Goal: Transaction & Acquisition: Download file/media

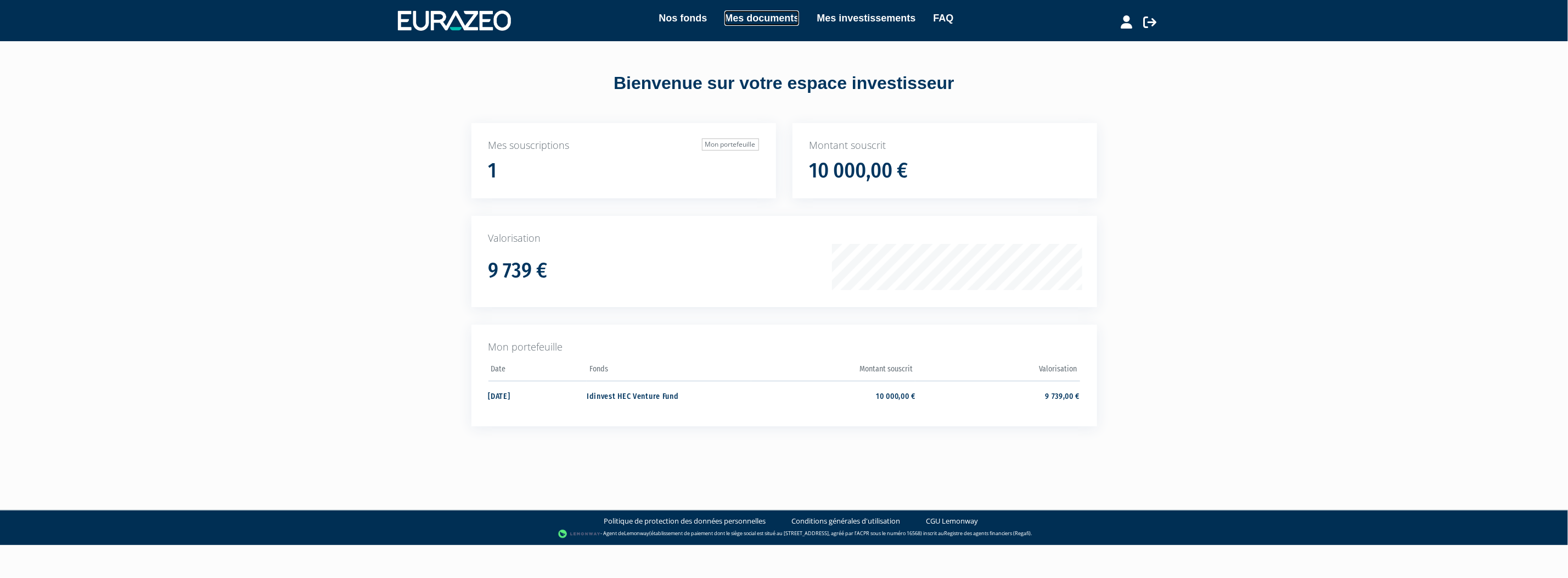
click at [754, 21] on link "Mes documents" at bounding box center [762, 18] width 75 height 16
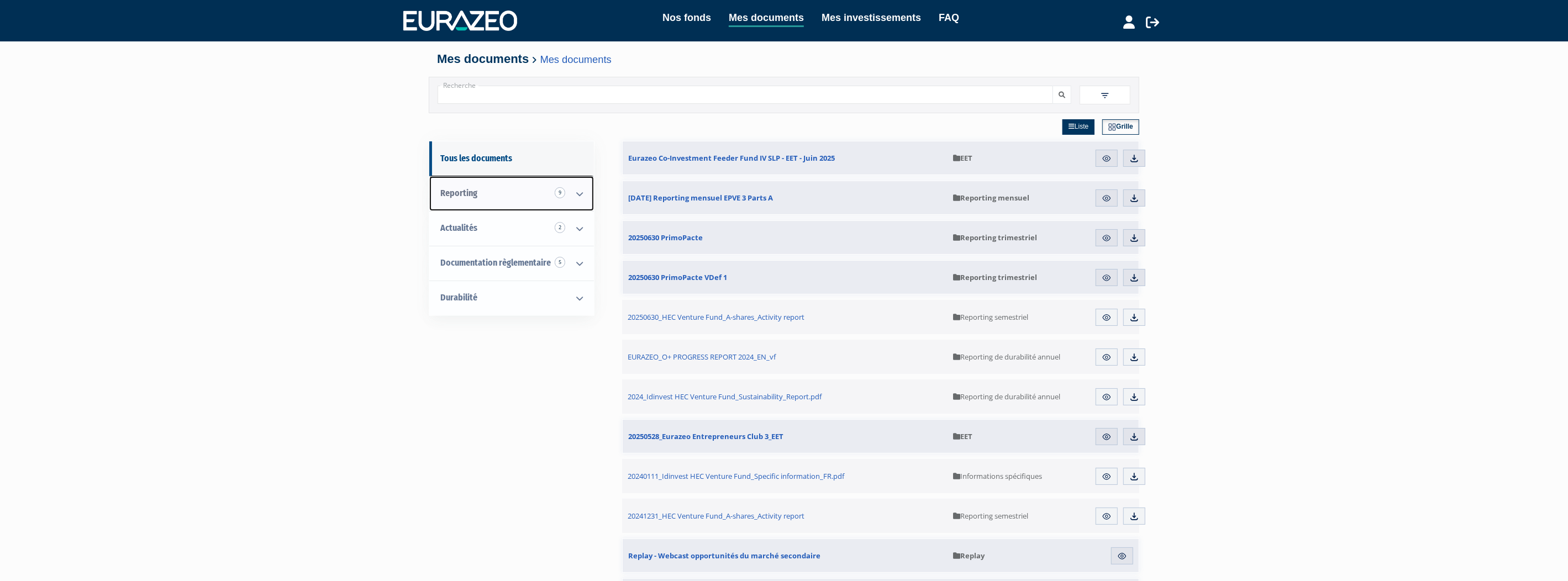
click at [582, 194] on icon at bounding box center [579, 193] width 28 height 34
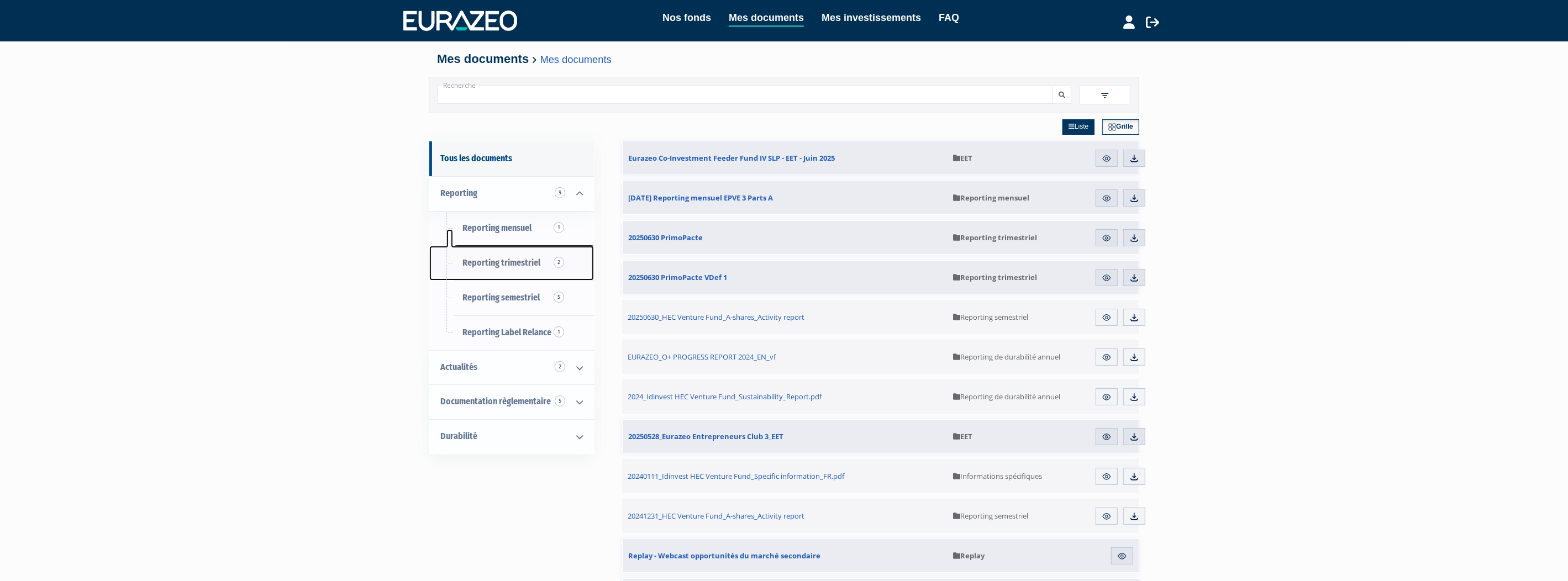
click at [501, 262] on span "Reporting trimestriel 2" at bounding box center [501, 262] width 78 height 11
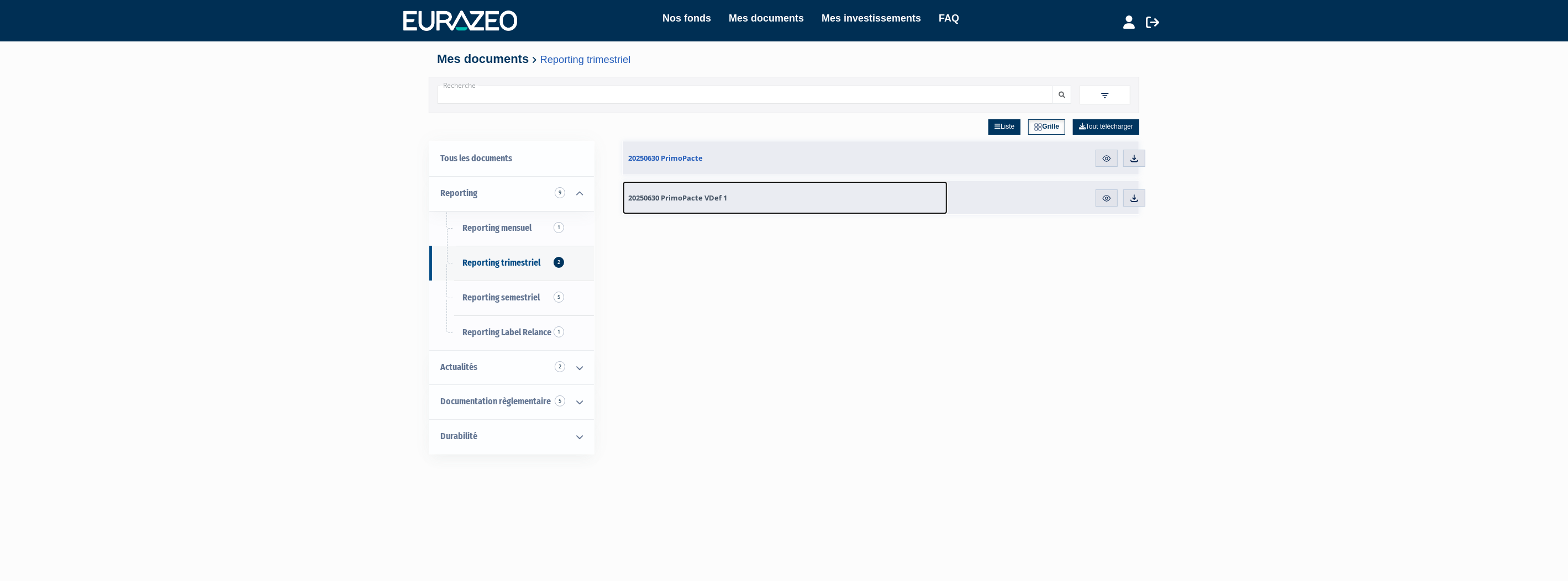
click at [672, 198] on span "20250630 PrimoPacte VDef 1" at bounding box center [677, 198] width 98 height 10
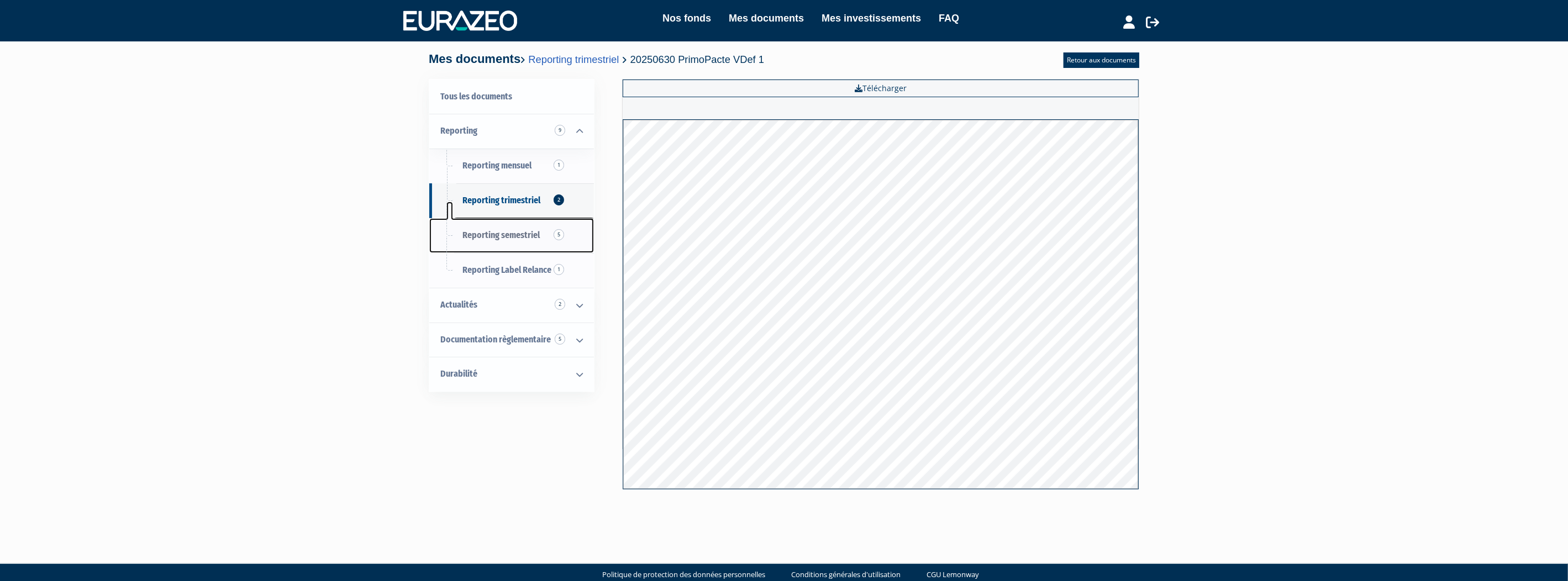
click at [512, 233] on span "Reporting semestriel 5" at bounding box center [500, 235] width 77 height 11
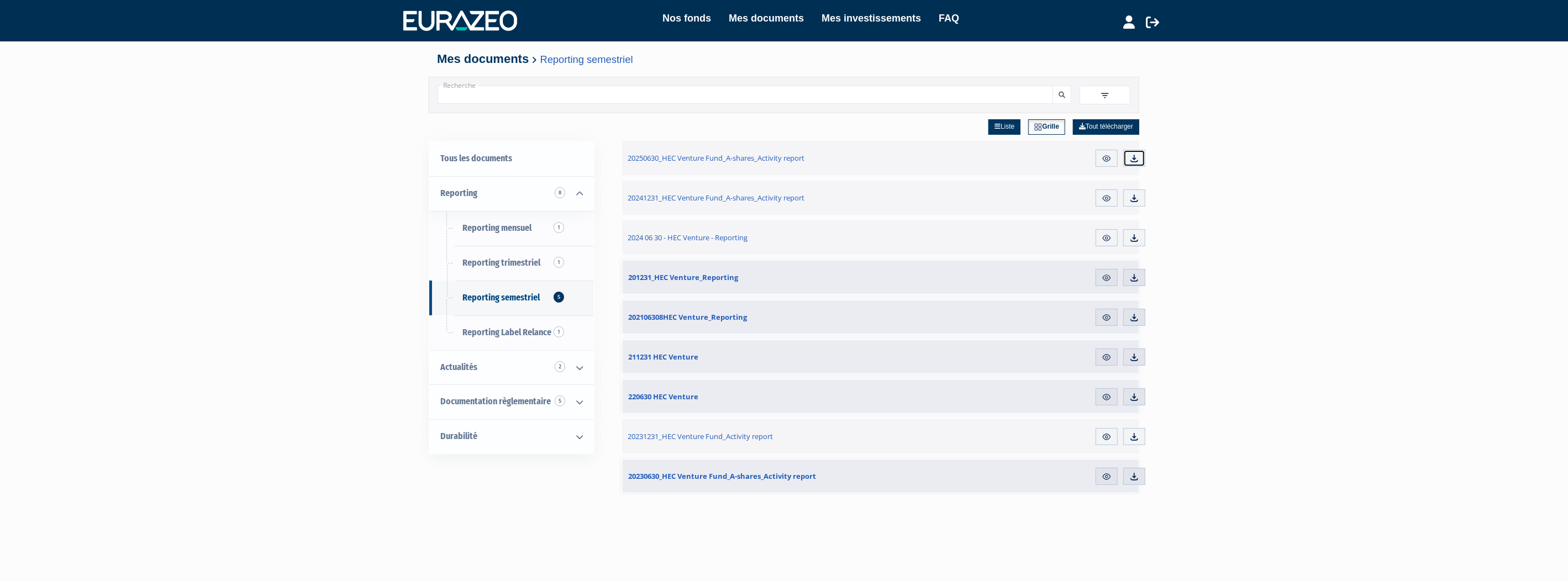
click at [1129, 163] on img at bounding box center [1134, 158] width 10 height 10
click at [862, 16] on link "Mes investissements" at bounding box center [871, 19] width 99 height 16
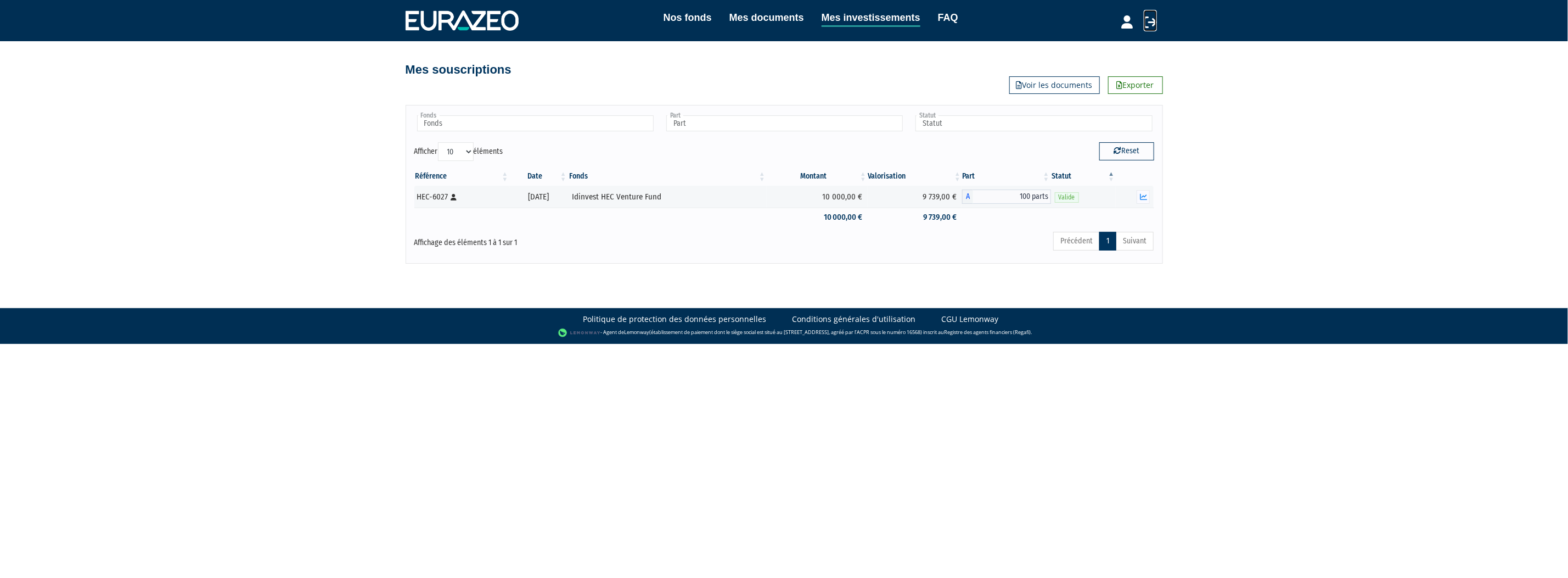
click at [1149, 22] on icon at bounding box center [1151, 22] width 14 height 14
